Goal: Navigation & Orientation: Find specific page/section

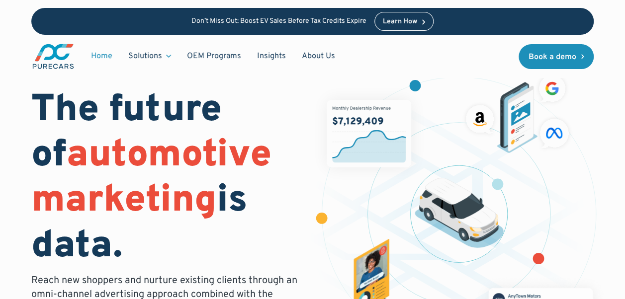
click at [157, 60] on div "Solutions" at bounding box center [145, 56] width 34 height 11
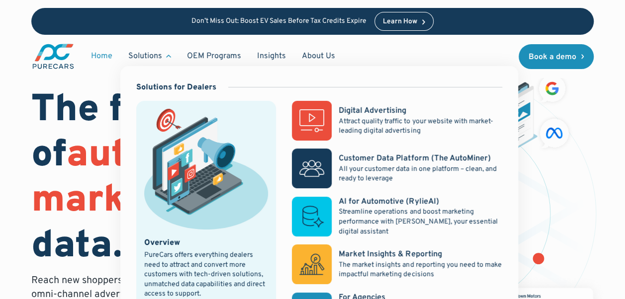
click at [157, 60] on div "Solutions" at bounding box center [145, 56] width 34 height 11
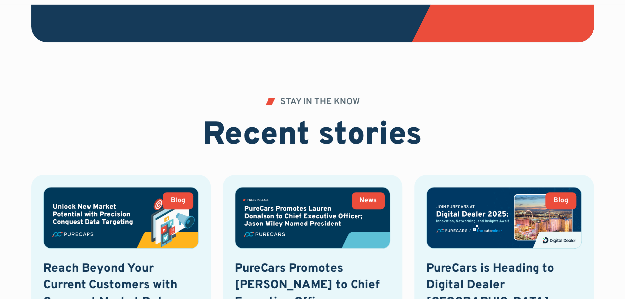
scroll to position [3049, 0]
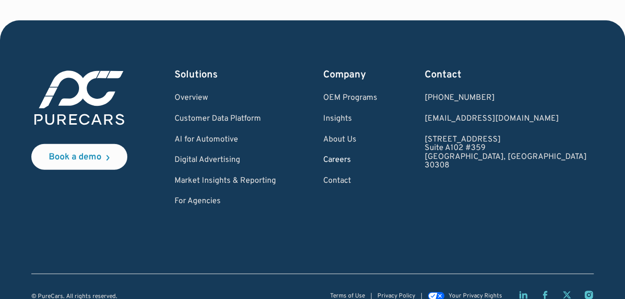
click at [377, 156] on link "Careers" at bounding box center [350, 160] width 54 height 9
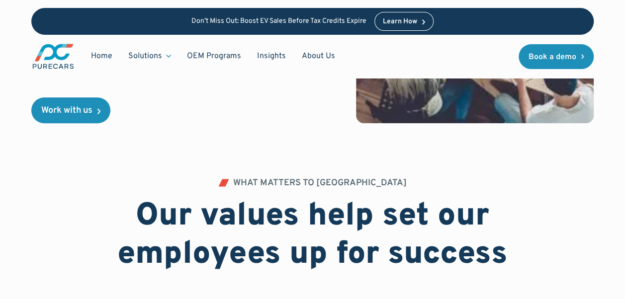
scroll to position [336, 0]
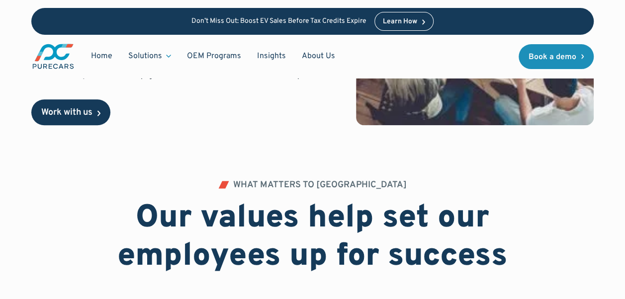
drag, startPoint x: 95, startPoint y: 161, endPoint x: 95, endPoint y: 151, distance: 9.9
click at [95, 125] on link "Work with us" at bounding box center [70, 112] width 79 height 26
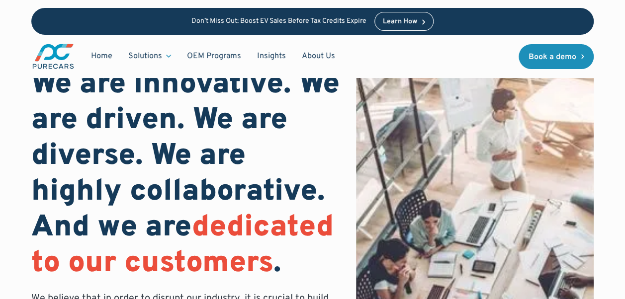
scroll to position [0, 0]
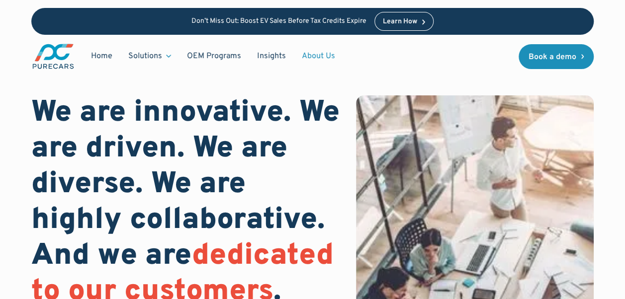
click at [313, 50] on link "About Us" at bounding box center [318, 56] width 49 height 19
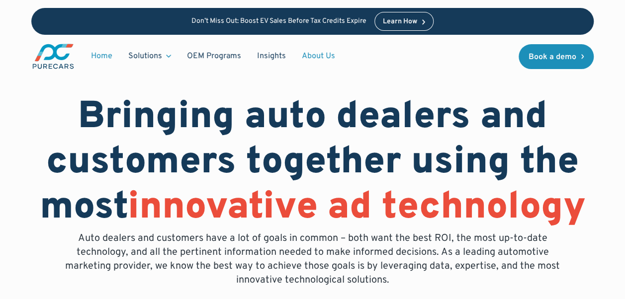
click at [109, 58] on link "Home" at bounding box center [101, 56] width 37 height 19
